Goal: Book appointment/travel/reservation

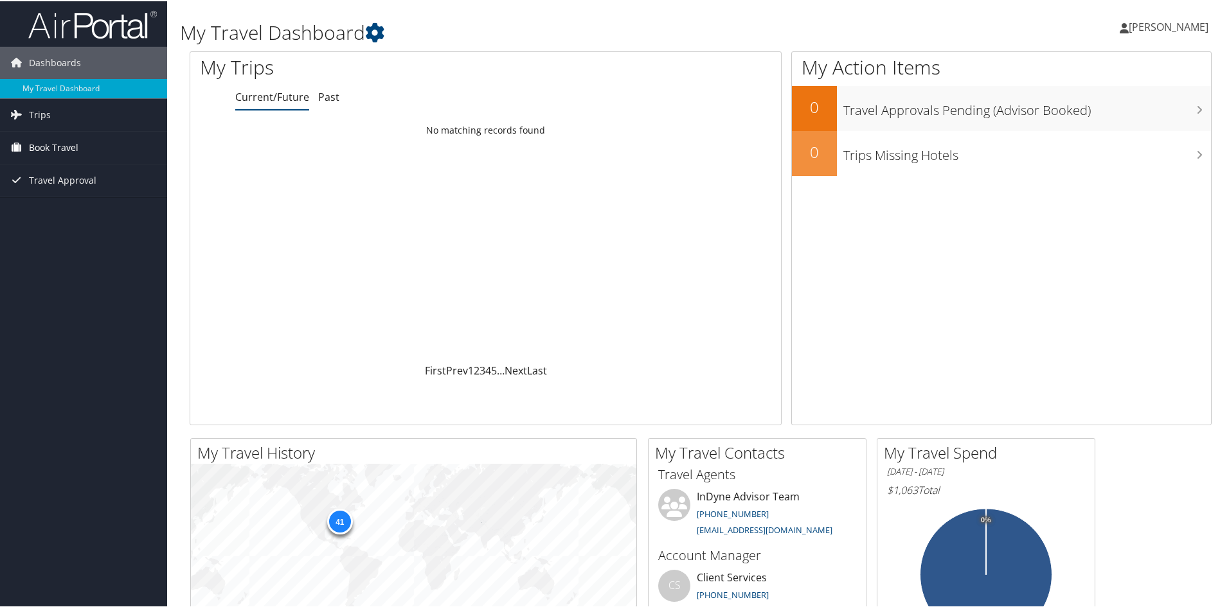
click at [71, 145] on span "Book Travel" at bounding box center [53, 146] width 49 height 32
click at [64, 209] on link "Book/Manage Online Trips" at bounding box center [83, 210] width 167 height 19
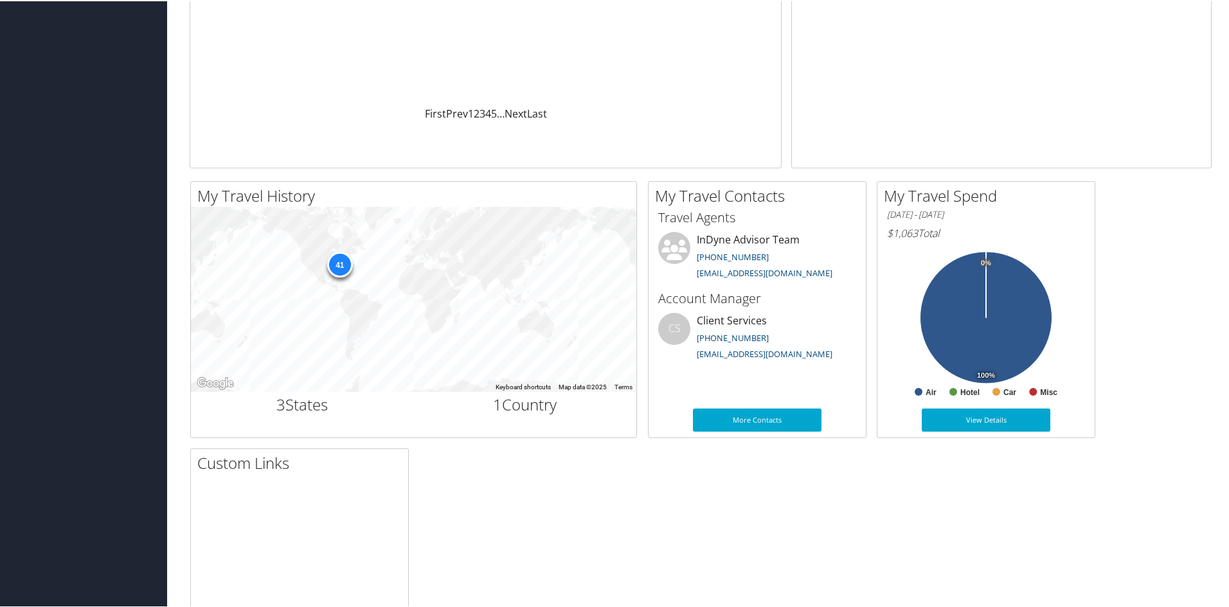
scroll to position [377, 0]
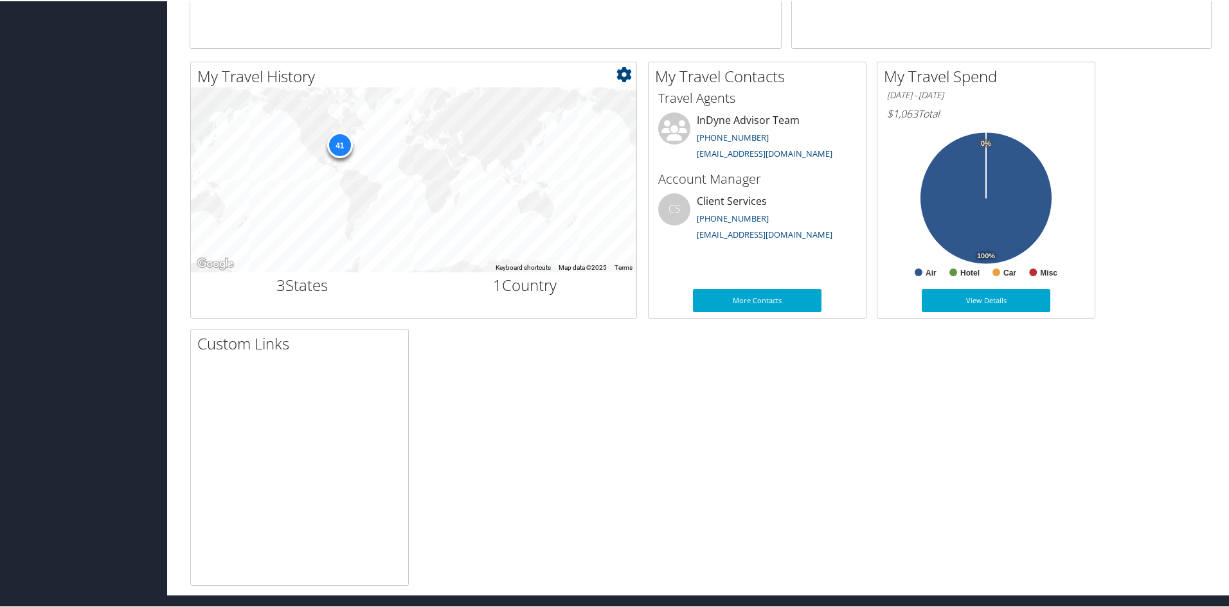
click at [337, 144] on div "41" at bounding box center [340, 144] width 26 height 26
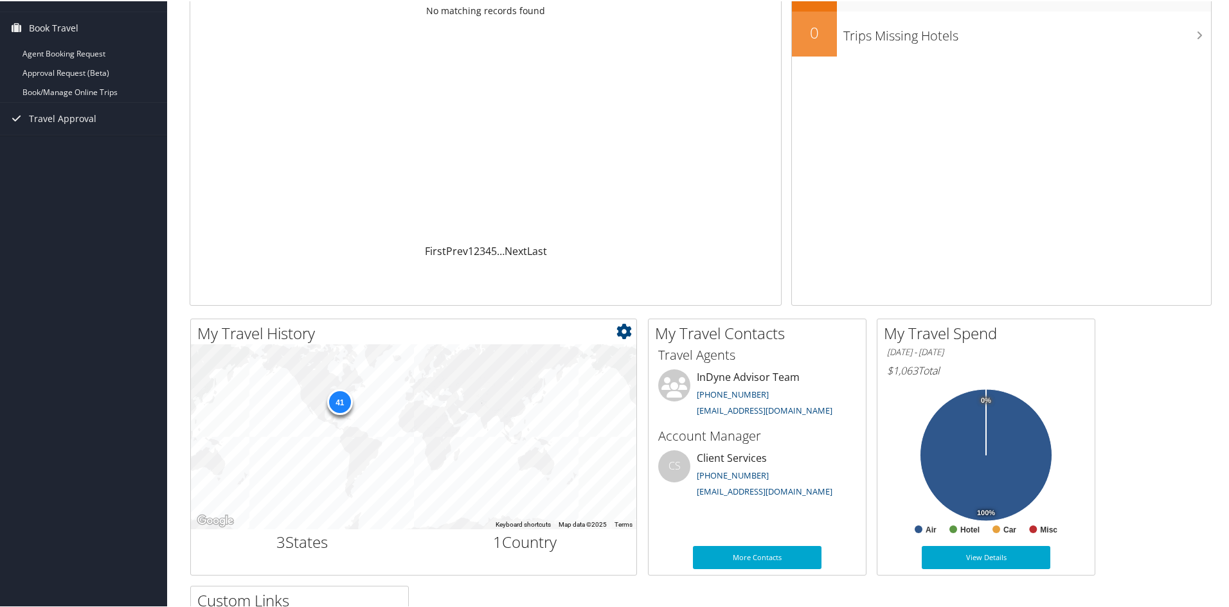
scroll to position [0, 0]
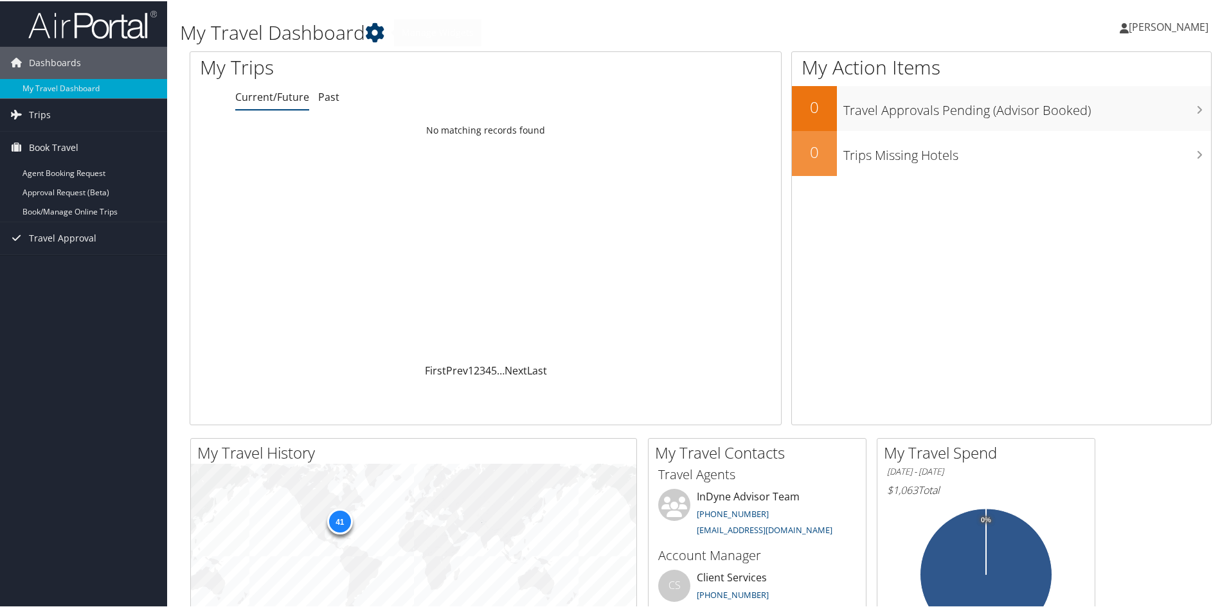
click at [382, 30] on icon at bounding box center [374, 31] width 19 height 19
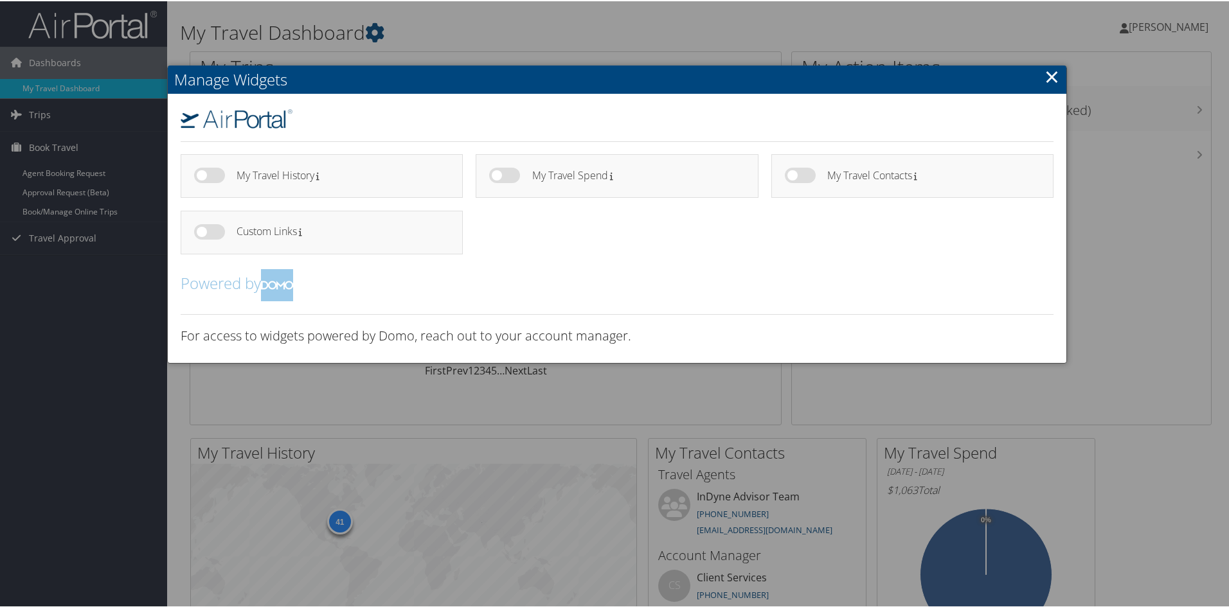
click at [1053, 80] on link "×" at bounding box center [1052, 75] width 15 height 26
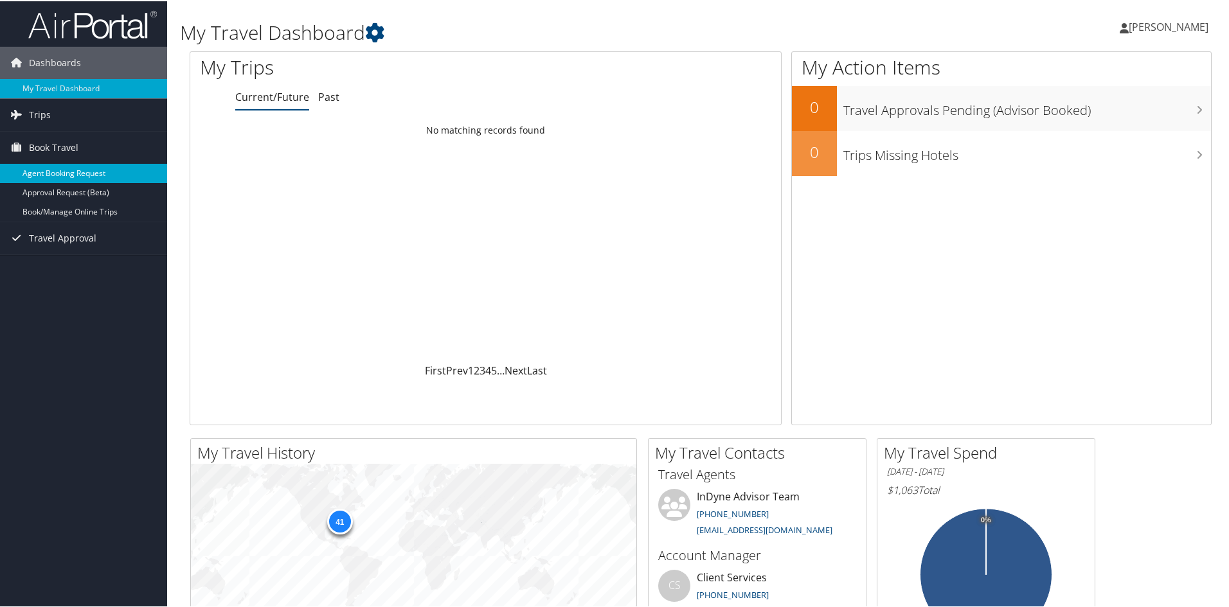
click at [66, 172] on link "Agent Booking Request" at bounding box center [83, 172] width 167 height 19
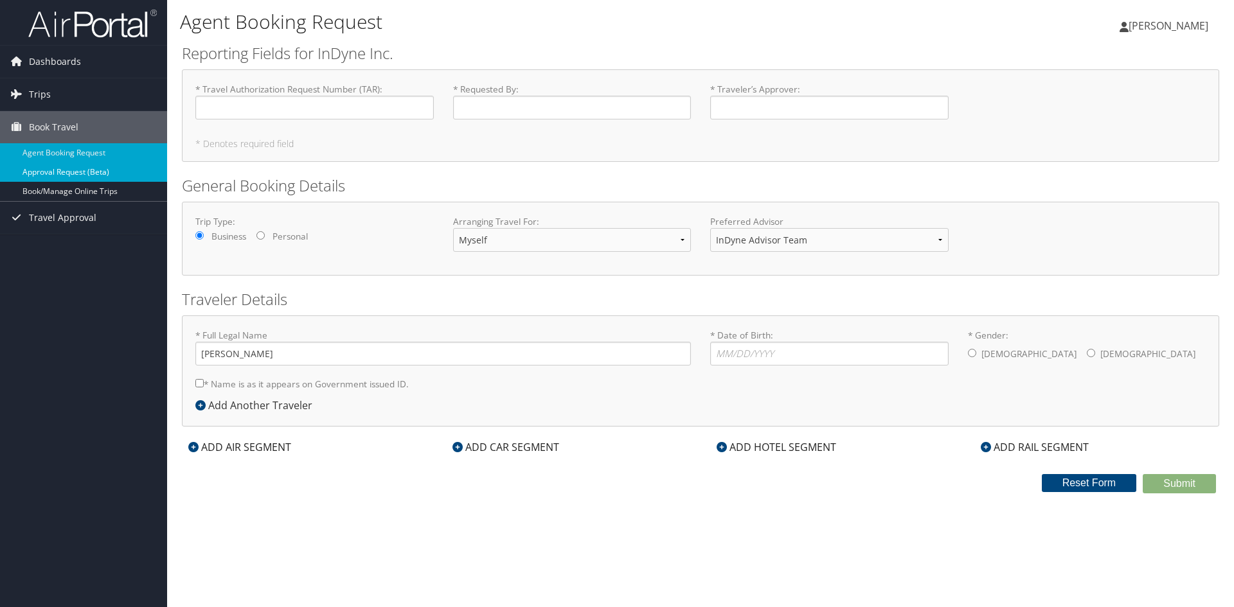
click at [81, 173] on link "Approval Request (Beta)" at bounding box center [83, 172] width 167 height 19
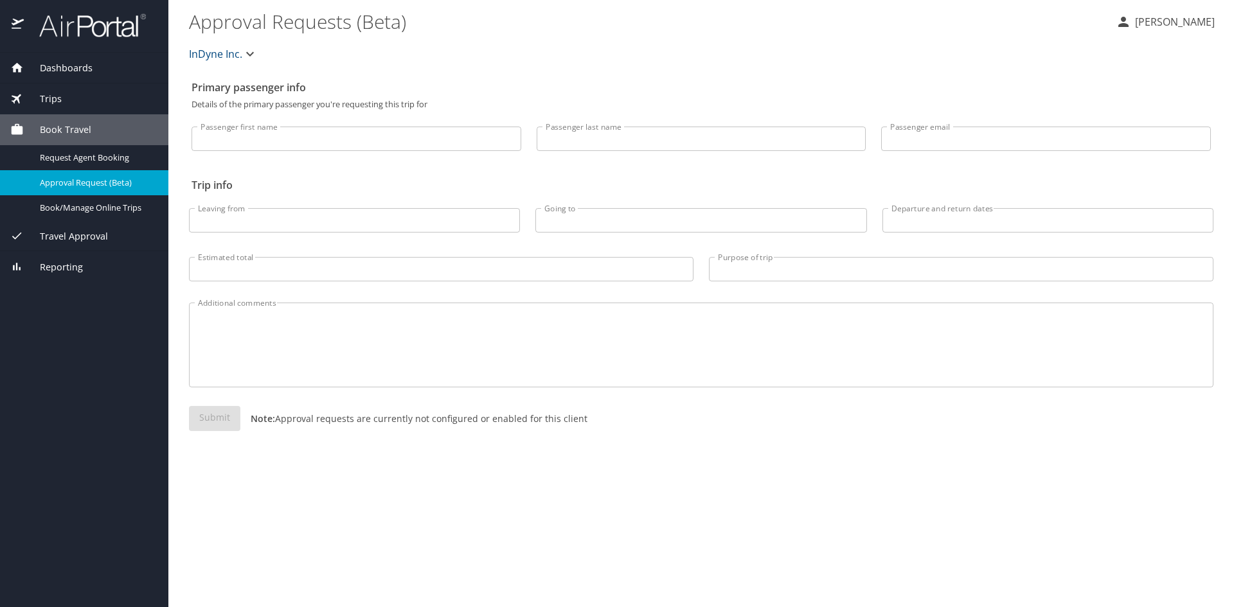
click at [247, 52] on icon "button" at bounding box center [249, 53] width 15 height 15
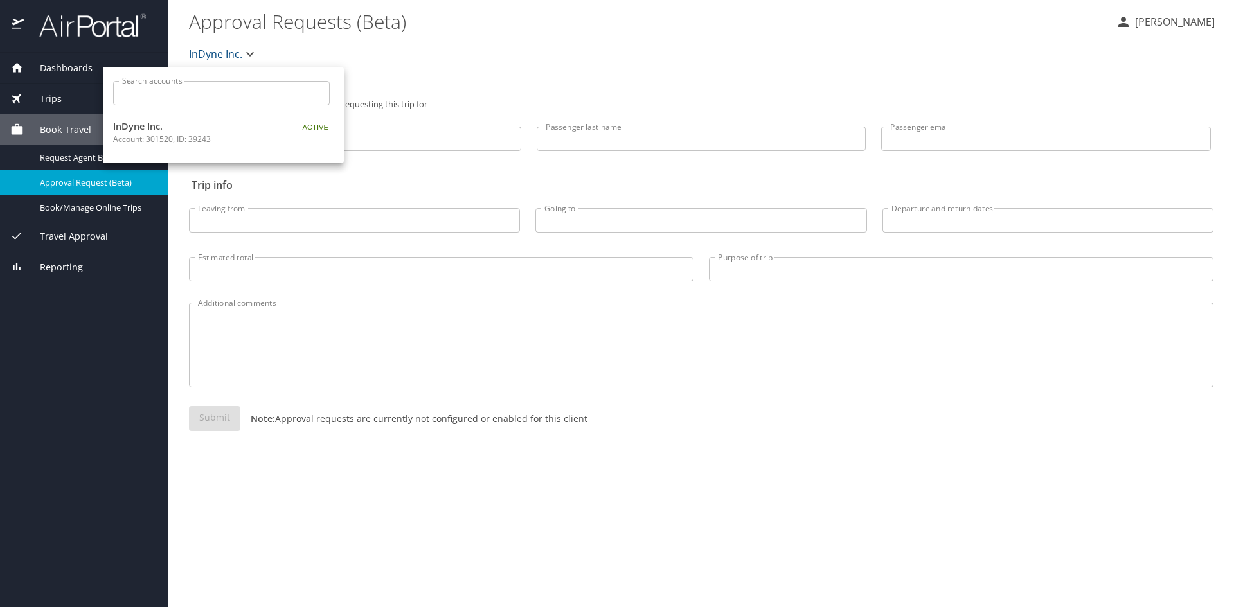
click at [409, 49] on div at bounding box center [617, 303] width 1234 height 607
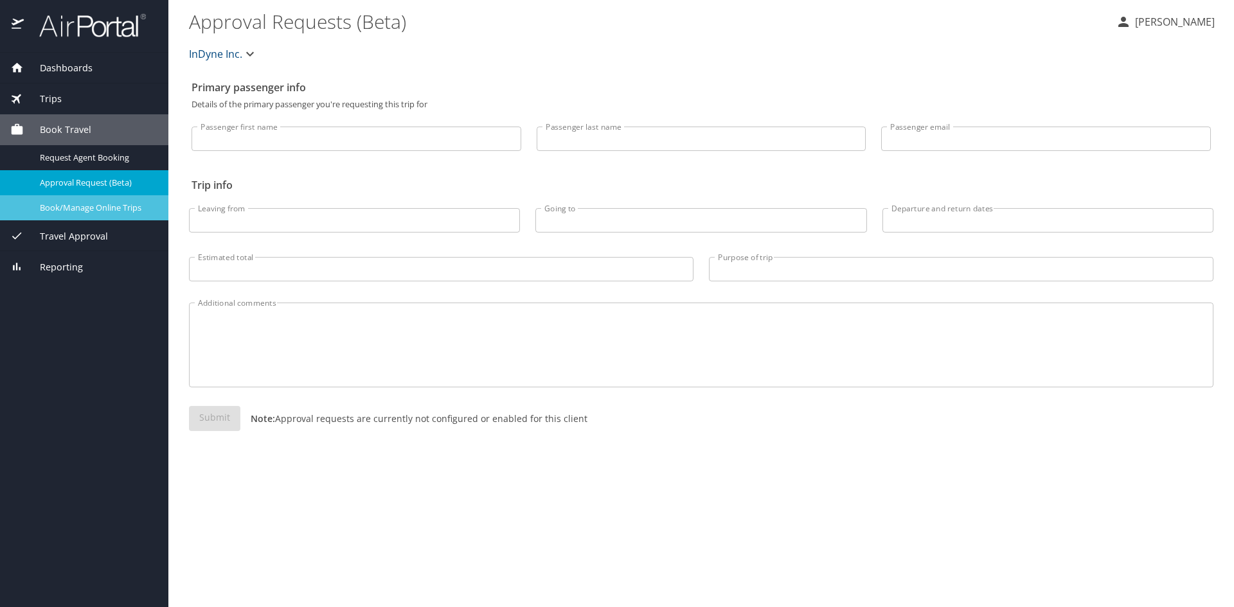
click at [94, 211] on span "Book/Manage Online Trips" at bounding box center [96, 208] width 113 height 12
